Goal: Task Accomplishment & Management: Manage account settings

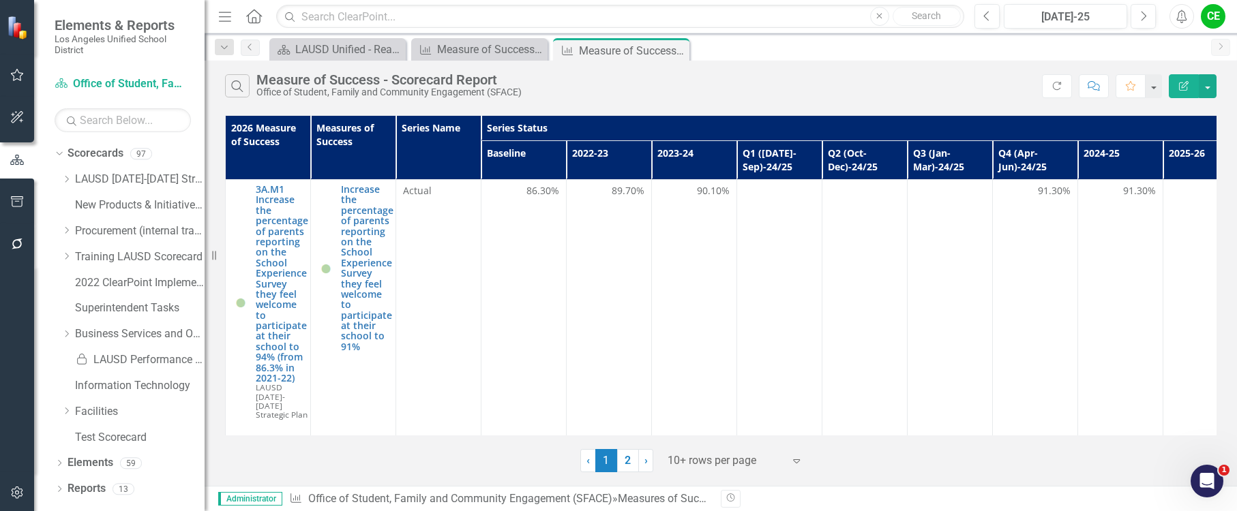
scroll to position [926, 0]
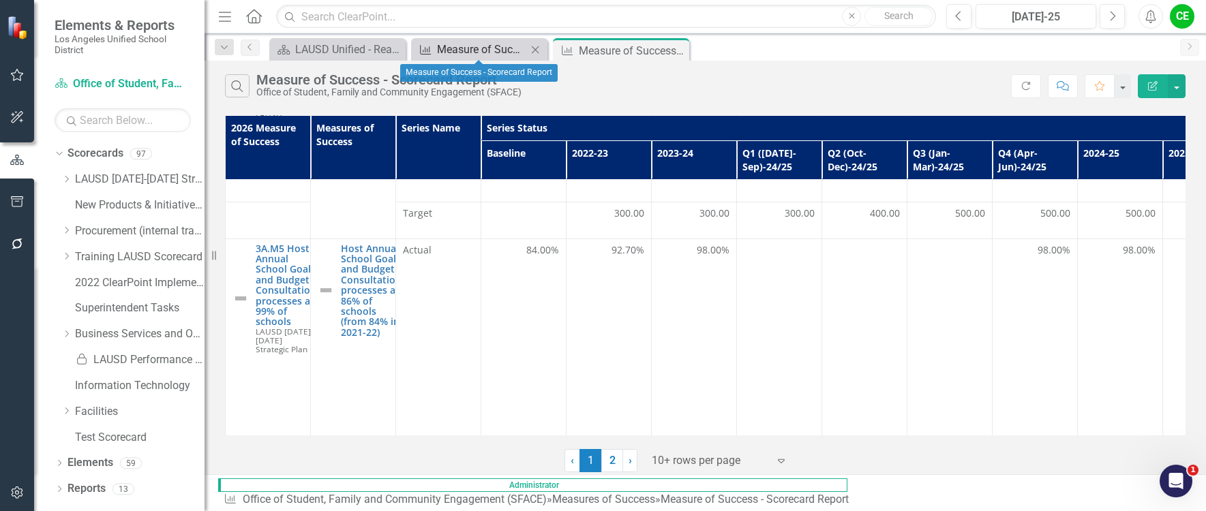
click at [462, 50] on div "Measure of Success - Scorecard Report" at bounding box center [482, 49] width 90 height 17
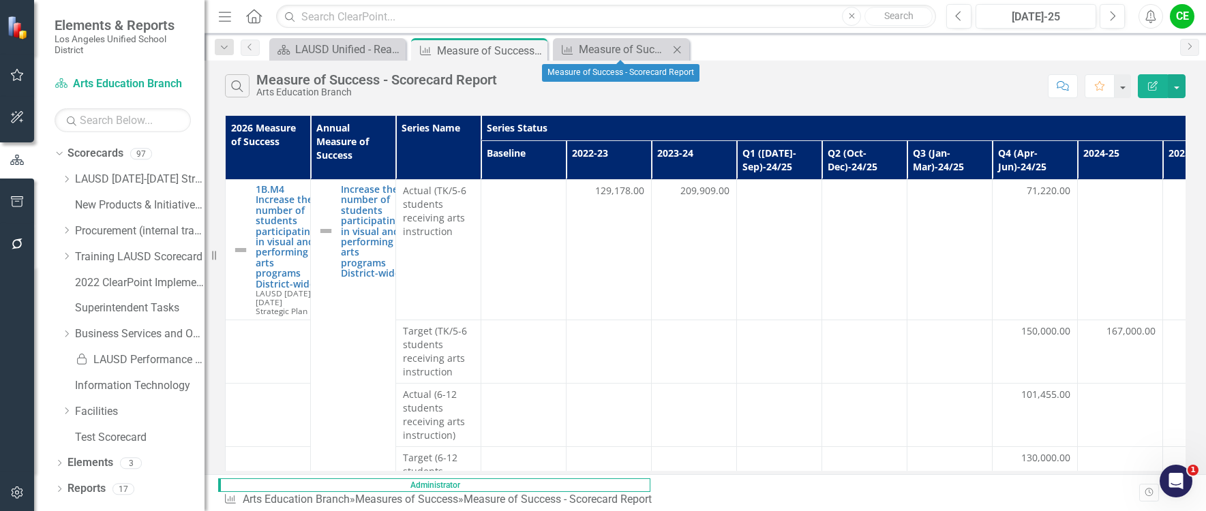
drag, startPoint x: 462, startPoint y: 50, endPoint x: 680, endPoint y: 51, distance: 218.2
click at [680, 51] on icon "Close" at bounding box center [677, 49] width 14 height 11
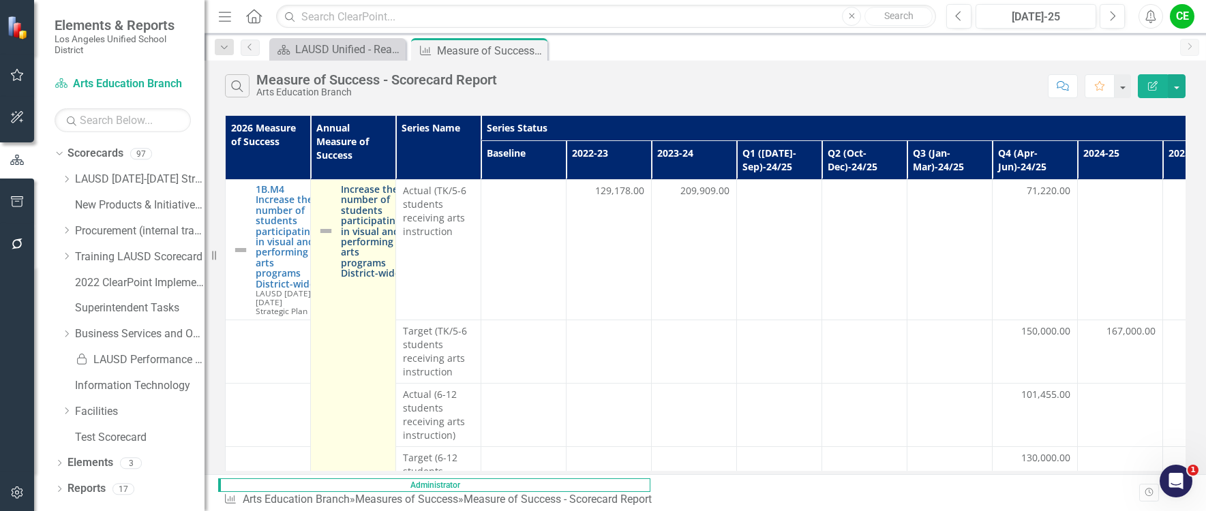
click at [350, 228] on link "Increase the number of students participating in visual and performing arts pro…" at bounding box center [371, 231] width 60 height 95
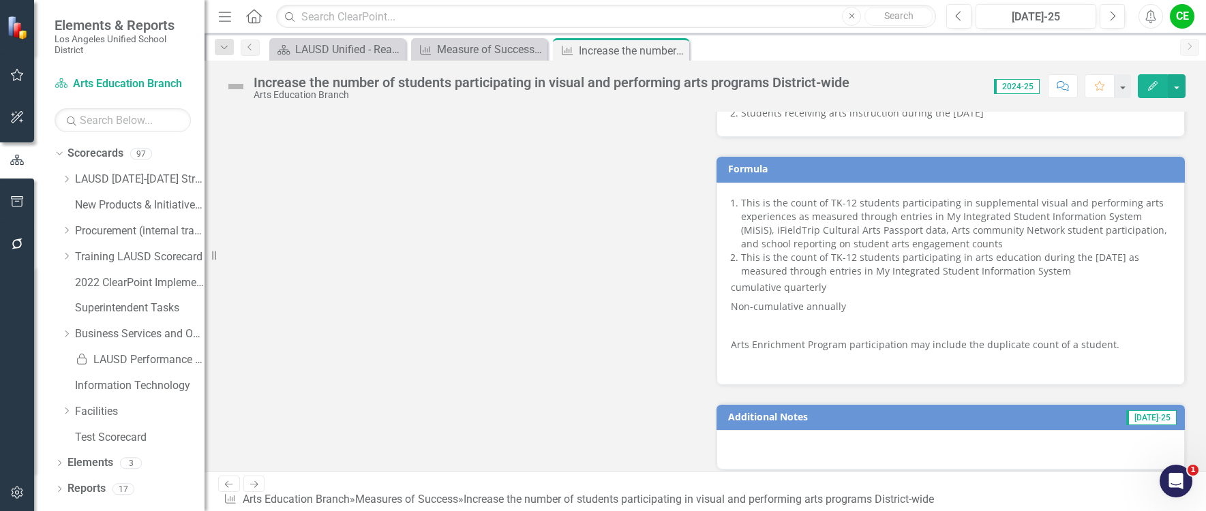
scroll to position [886, 0]
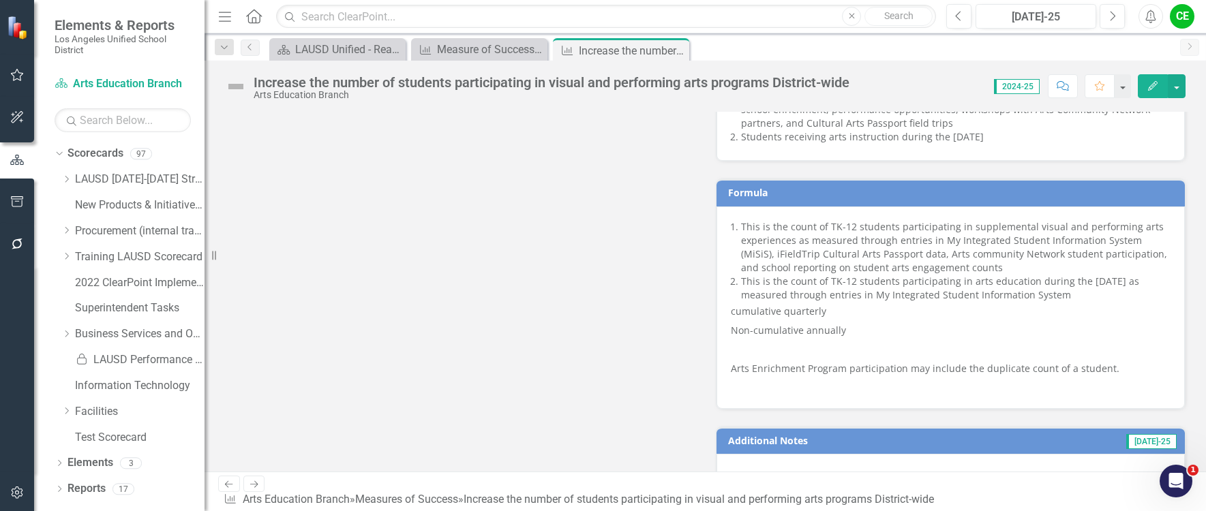
click at [765, 213] on div "This is the count of TK-12 students participating in supplemental visual and pe…" at bounding box center [951, 308] width 469 height 202
click at [718, 210] on div "This is the count of TK-12 students participating in supplemental visual and pe…" at bounding box center [951, 308] width 469 height 202
click at [741, 220] on li "This is the count of TK-12 students participating in supplemental visual and pe…" at bounding box center [956, 247] width 430 height 55
drag, startPoint x: 1034, startPoint y: 354, endPoint x: 996, endPoint y: 322, distance: 49.8
click at [1034, 354] on p at bounding box center [951, 349] width 440 height 19
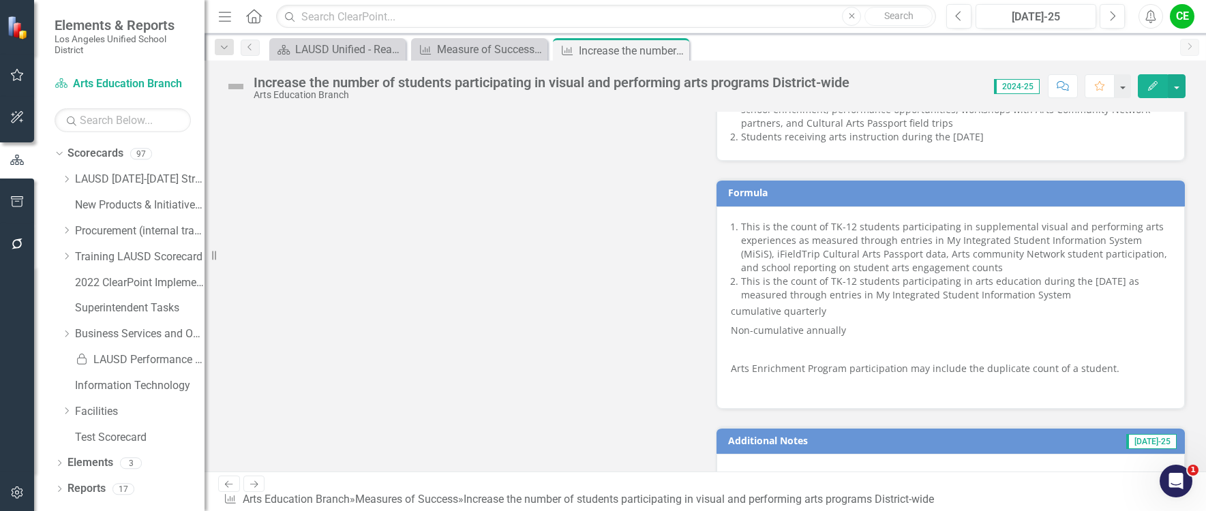
click at [992, 286] on li "This is the count of TK-12 students participating in arts education during the …" at bounding box center [956, 288] width 430 height 27
click at [993, 286] on li "This is the count of TK-12 students participating in arts education during the …" at bounding box center [956, 288] width 430 height 27
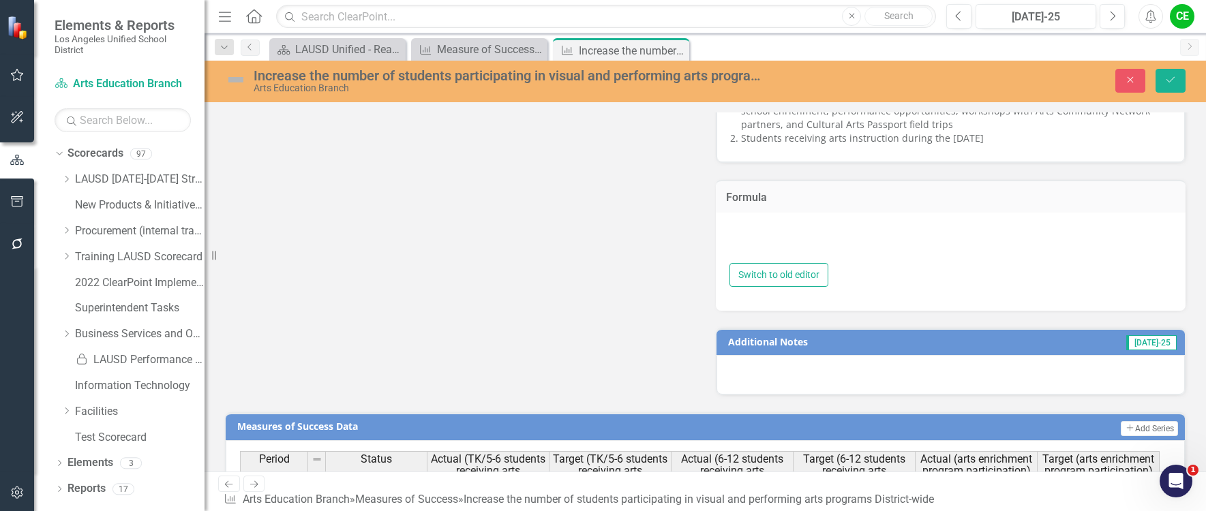
type textarea "<ol> <li>This is the count of TK-12 students participating in supplemental visu…"
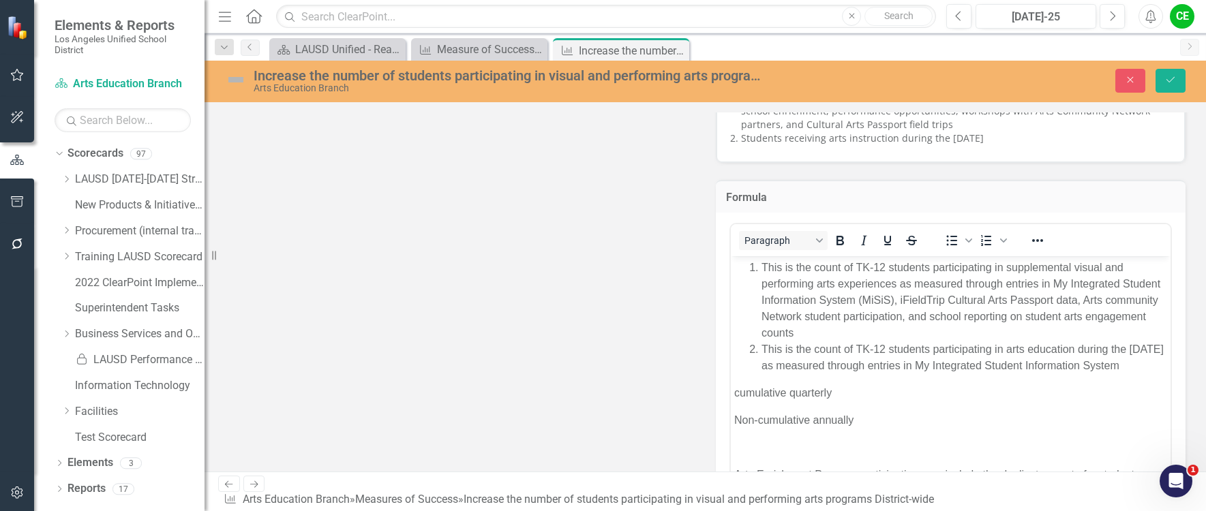
scroll to position [47, 0]
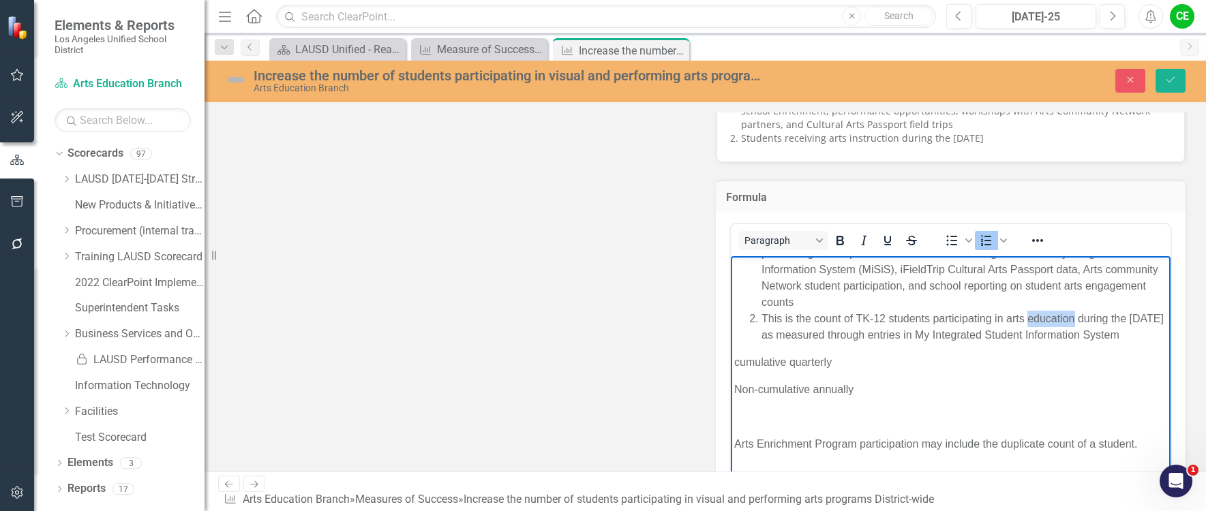
drag, startPoint x: 1029, startPoint y: 305, endPoint x: 1068, endPoint y: 298, distance: 40.1
click at [1070, 311] on li "This is the count of TK-12 students participating in arts education during the …" at bounding box center [964, 327] width 406 height 33
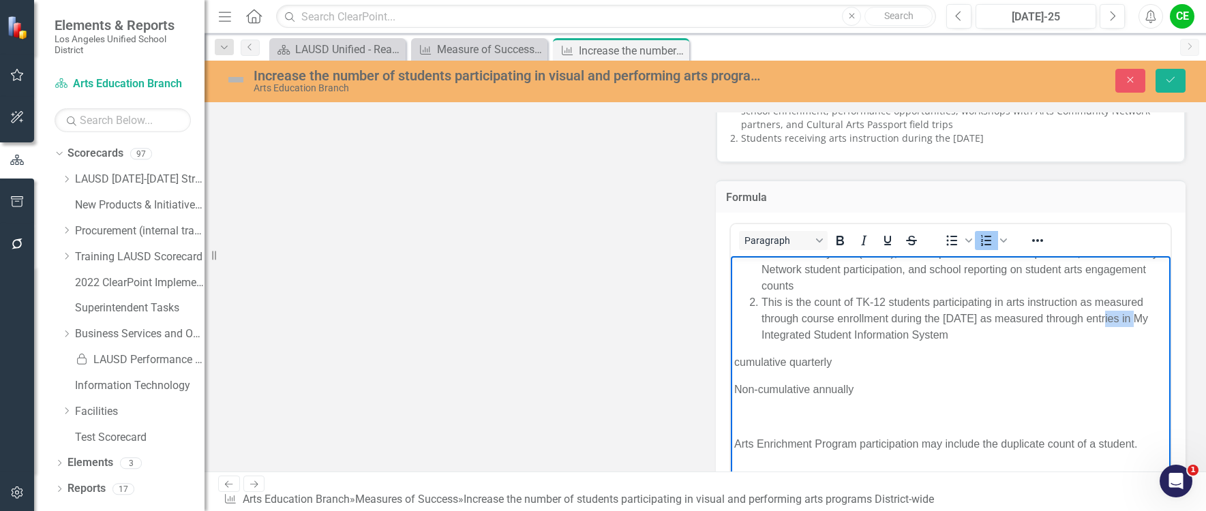
drag, startPoint x: 1102, startPoint y: 319, endPoint x: 1135, endPoint y: 320, distance: 32.7
click at [1135, 320] on li "This is the count of TK-12 students participating in arts instruction as measur…" at bounding box center [964, 319] width 406 height 49
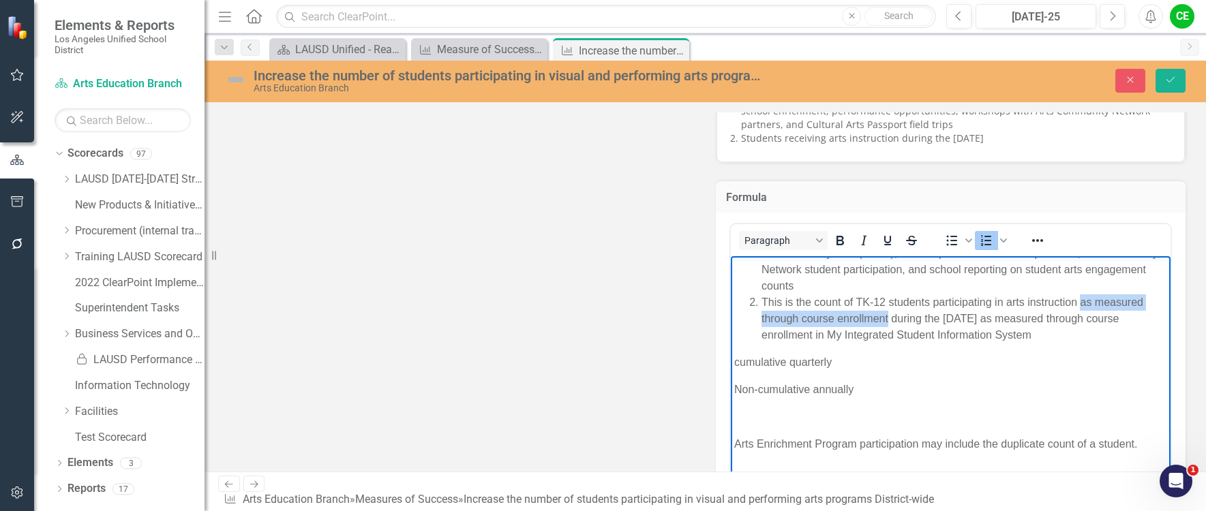
drag, startPoint x: 1081, startPoint y: 299, endPoint x: 886, endPoint y: 316, distance: 195.0
click at [886, 316] on li "This is the count of TK-12 students participating in arts instruction as measur…" at bounding box center [964, 319] width 406 height 49
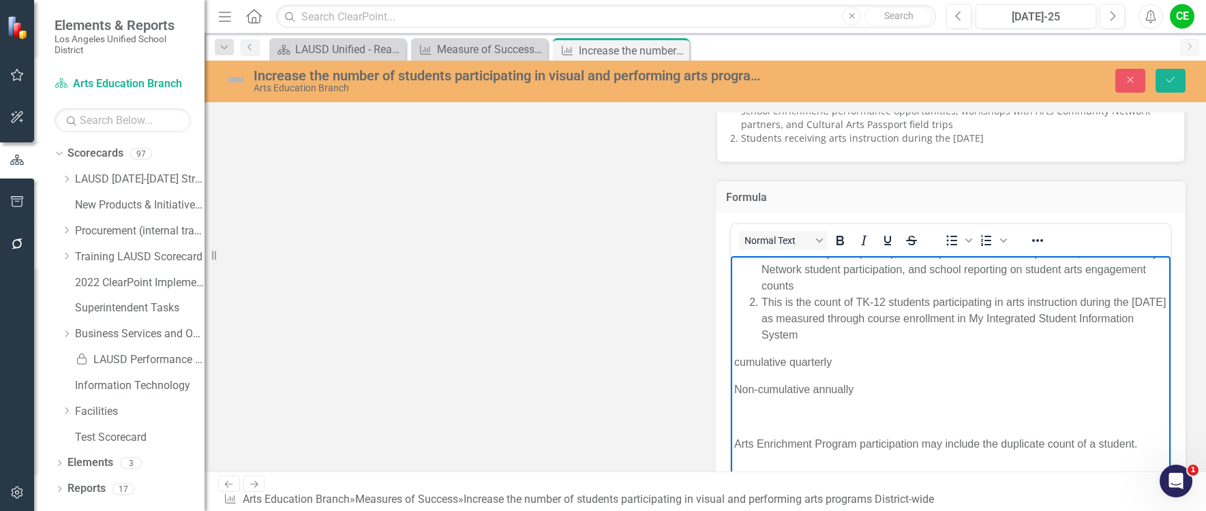
click at [1001, 355] on p "cumulative quarterly" at bounding box center [951, 363] width 434 height 16
click at [885, 331] on li "This is the count of TK-12 students participating in arts instruction during th…" at bounding box center [964, 319] width 406 height 49
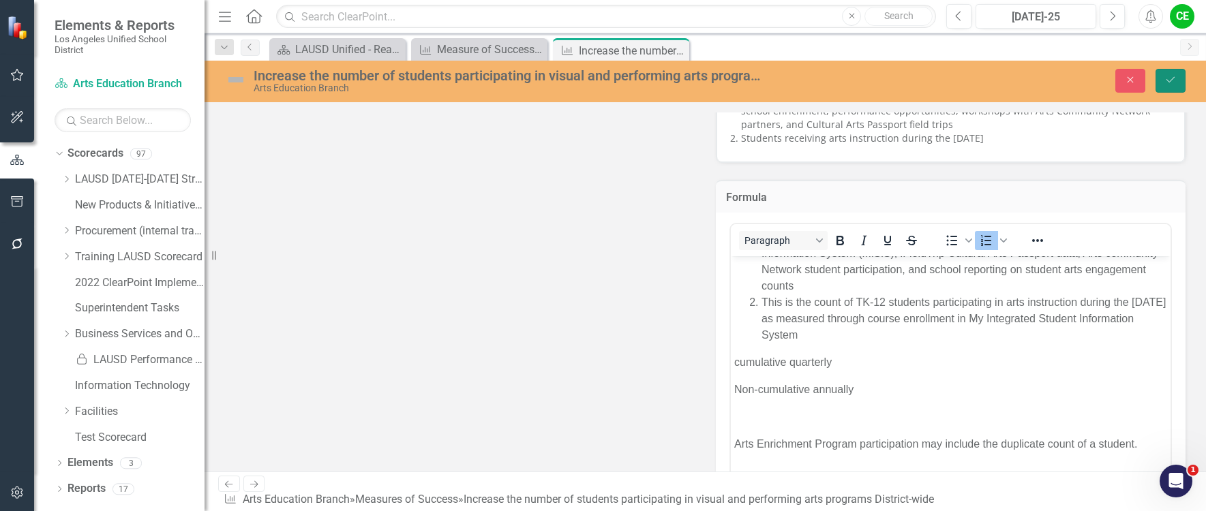
click at [1184, 80] on button "Save" at bounding box center [1171, 81] width 30 height 24
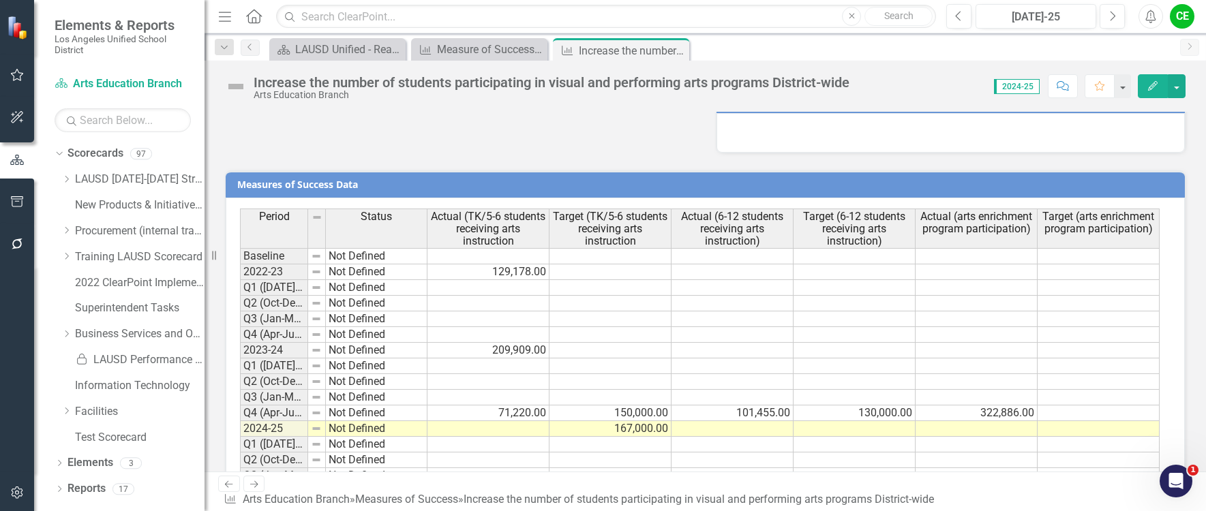
scroll to position [1291, 0]
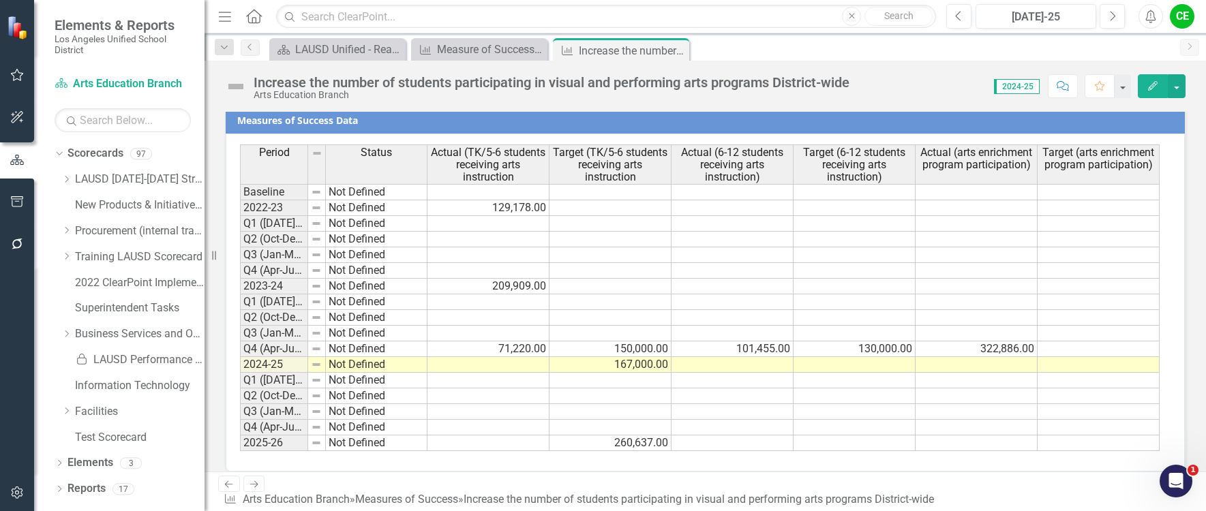
click at [515, 352] on td "71,220.00" at bounding box center [488, 350] width 122 height 16
click at [740, 349] on td "101,455.00" at bounding box center [733, 350] width 122 height 16
click at [510, 350] on td "71,220.00" at bounding box center [488, 350] width 122 height 16
click at [636, 350] on td "150,000.00" at bounding box center [610, 350] width 122 height 16
click at [879, 349] on td "130,000.00" at bounding box center [855, 350] width 122 height 16
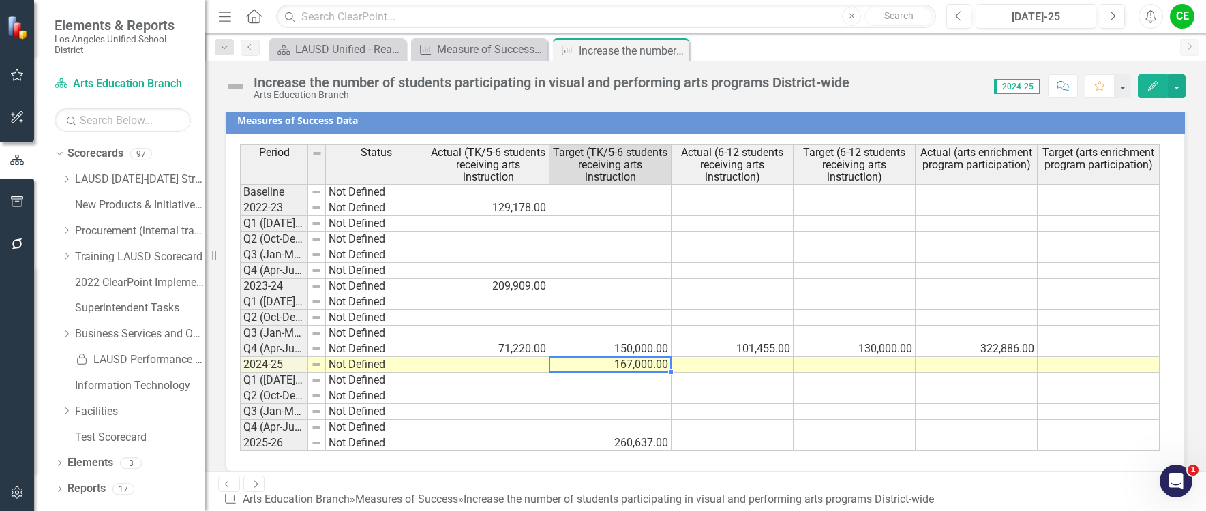
click at [654, 369] on td "167,000.00" at bounding box center [610, 365] width 122 height 16
click at [640, 349] on td "150,000.00" at bounding box center [610, 350] width 122 height 16
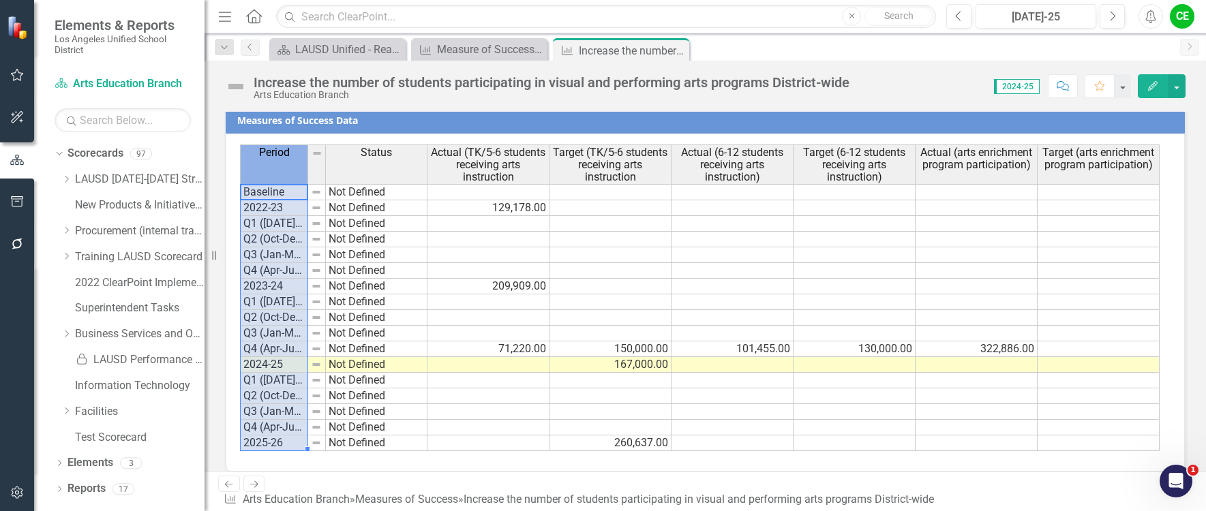
drag, startPoint x: 307, startPoint y: 178, endPoint x: 291, endPoint y: 166, distance: 20.1
click at [307, 177] on th "Period" at bounding box center [274, 165] width 68 height 40
drag, startPoint x: 305, startPoint y: 169, endPoint x: 386, endPoint y: 180, distance: 81.9
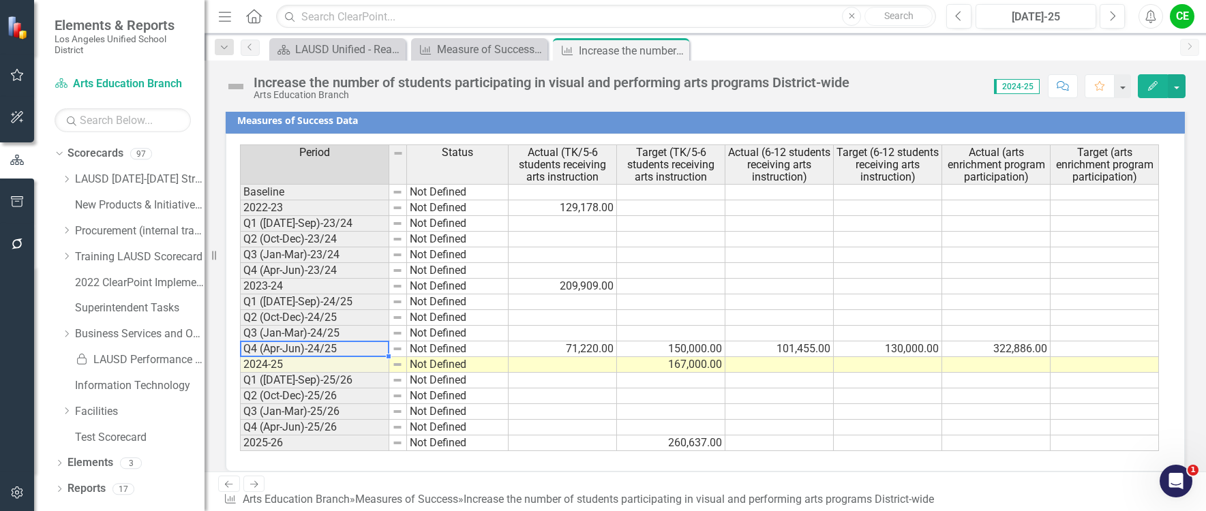
click at [359, 348] on td "Q4 (Apr-Jun)-24/25" at bounding box center [314, 350] width 149 height 16
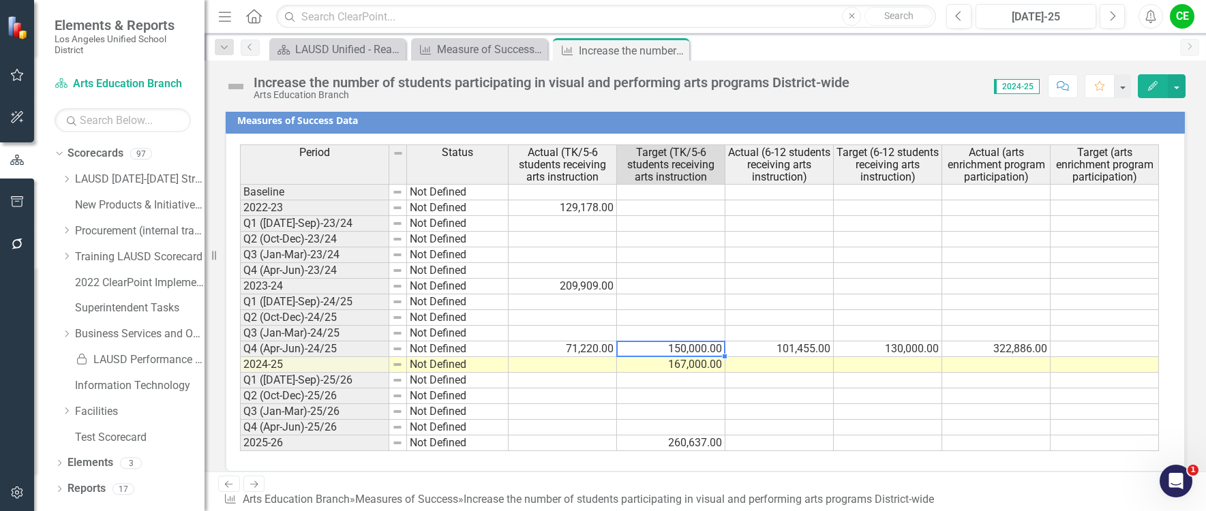
click at [713, 348] on td "150,000.00" at bounding box center [671, 350] width 108 height 16
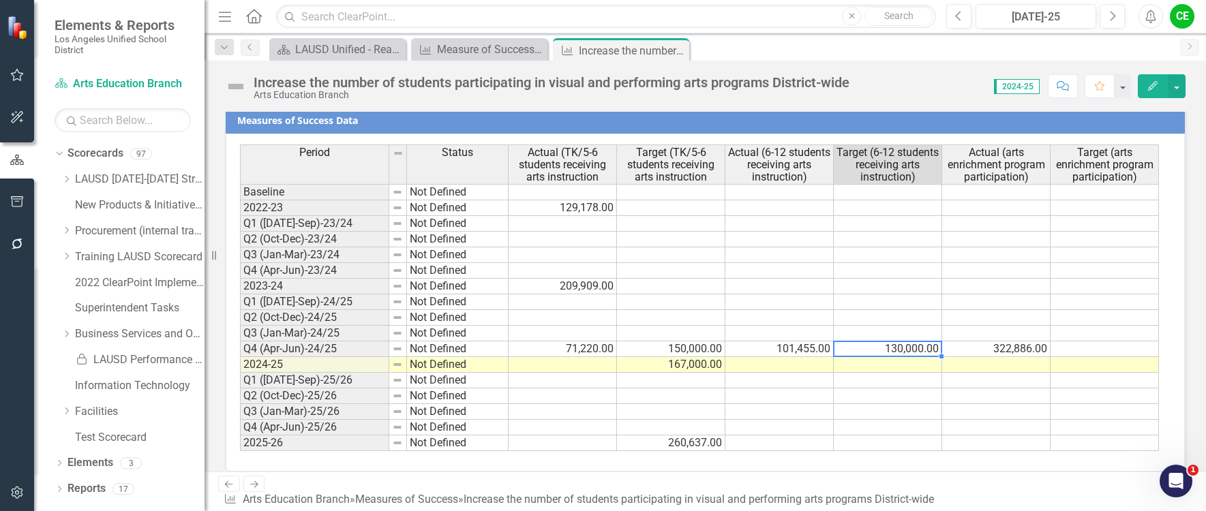
click at [903, 347] on td "130,000.00" at bounding box center [888, 350] width 108 height 16
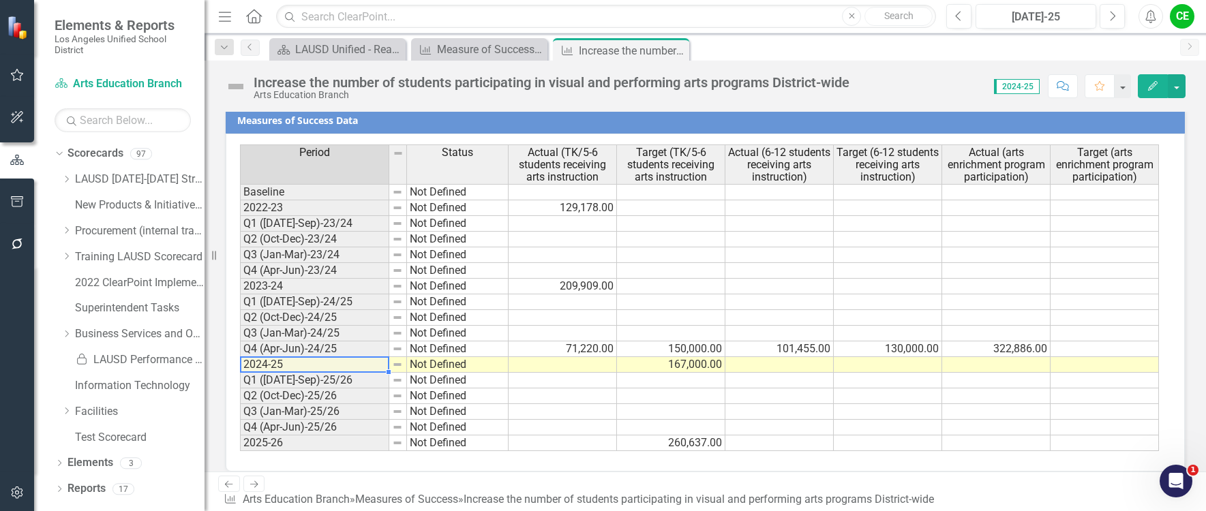
click at [353, 367] on td "2024-25" at bounding box center [314, 365] width 149 height 16
click at [717, 369] on td "167,000.00" at bounding box center [671, 365] width 108 height 16
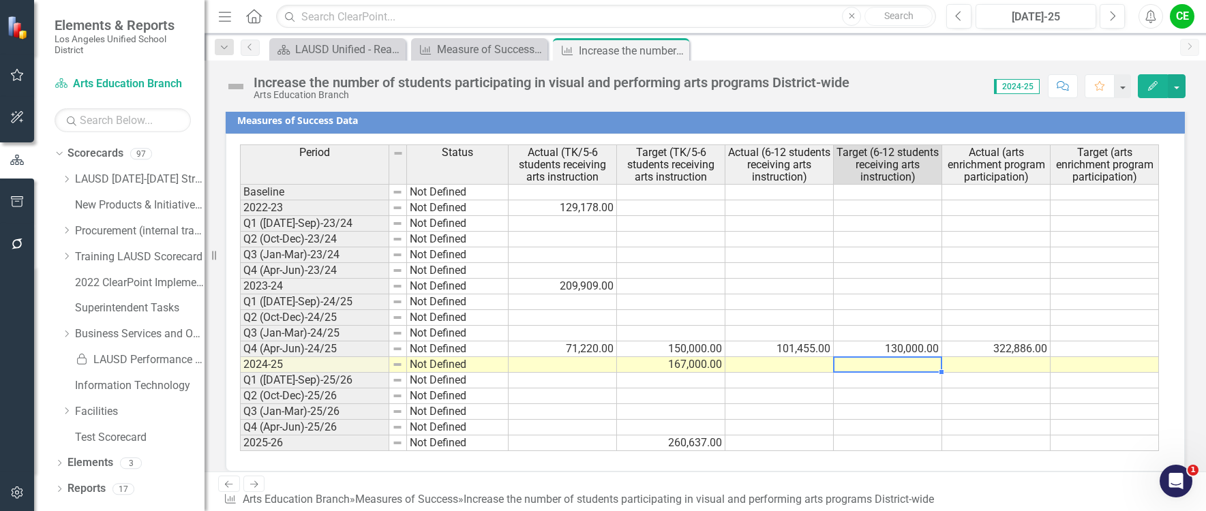
click at [878, 364] on td at bounding box center [888, 365] width 108 height 16
